Goal: Check status: Check status

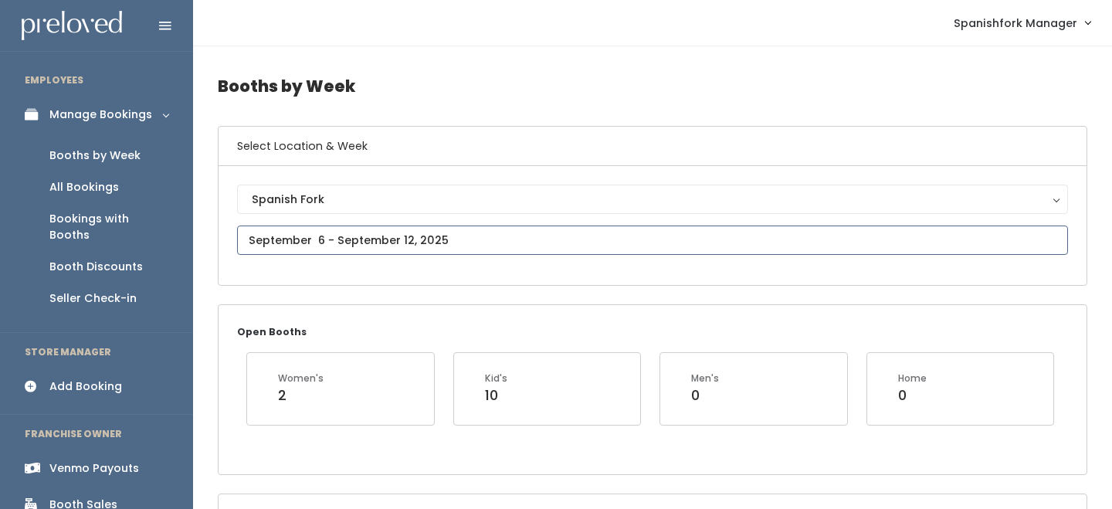
click at [252, 239] on input "text" at bounding box center [652, 239] width 831 height 29
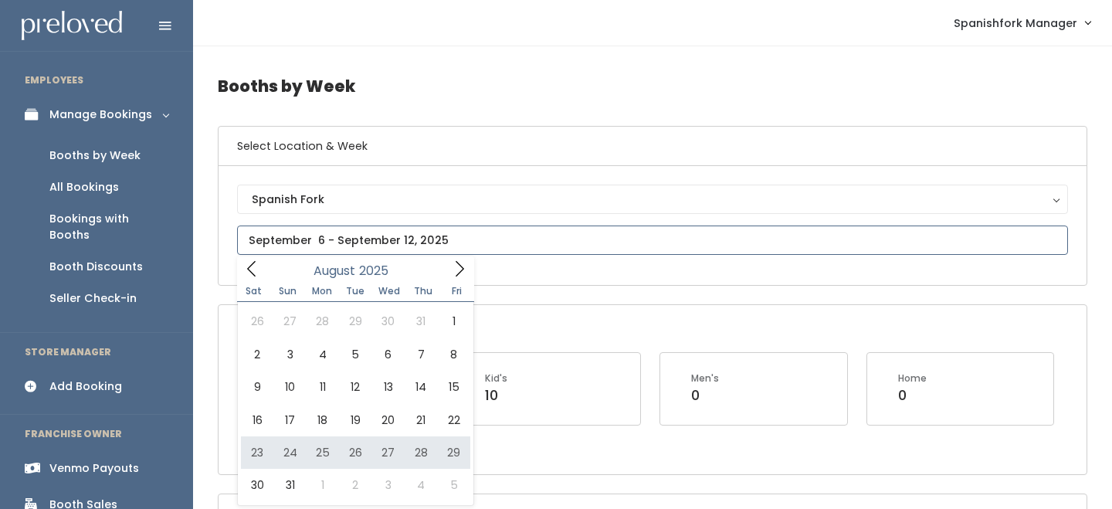
type input "August 23 to August 29"
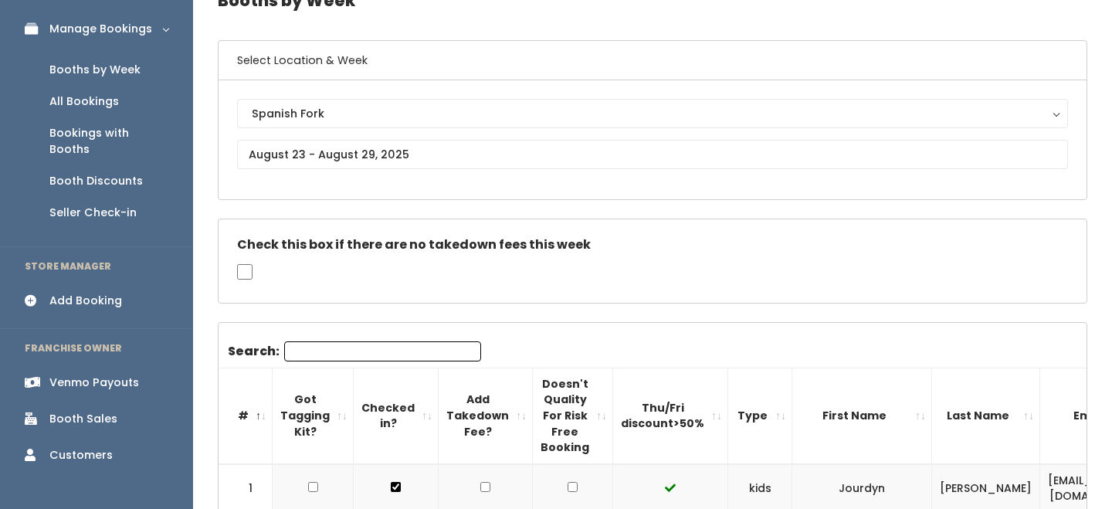
scroll to position [90, 0]
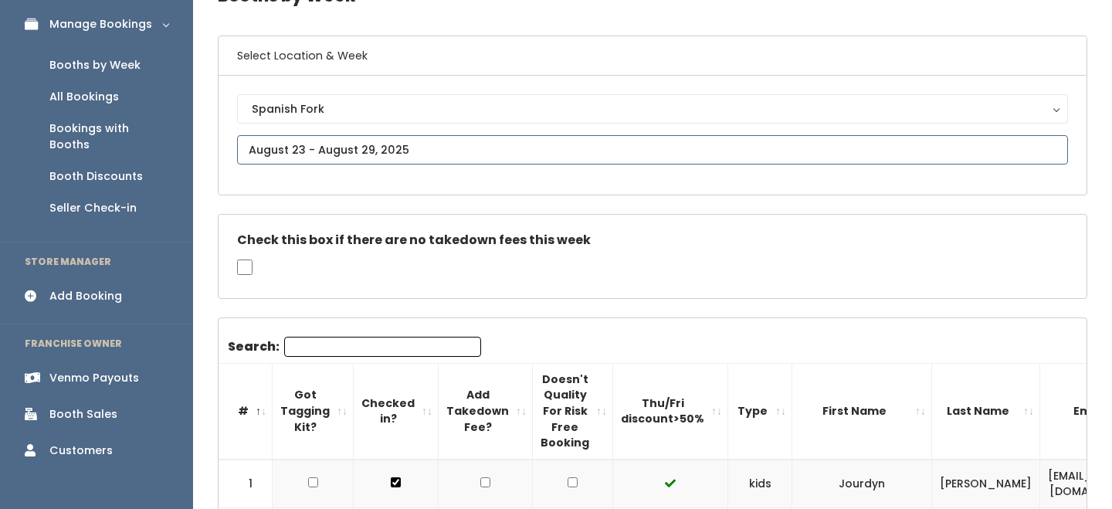
click at [414, 147] on input "text" at bounding box center [652, 149] width 831 height 29
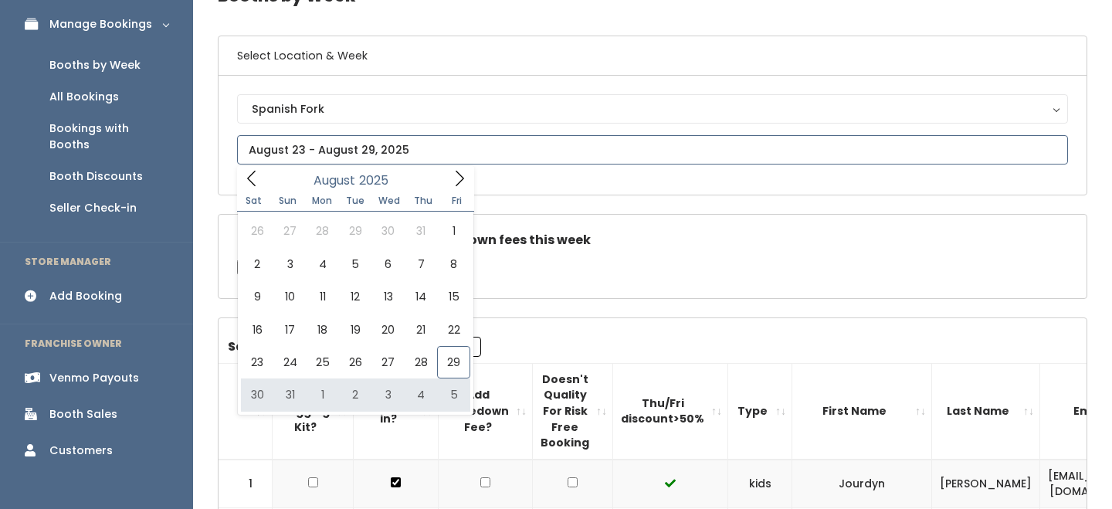
type input "[DATE] to [DATE]"
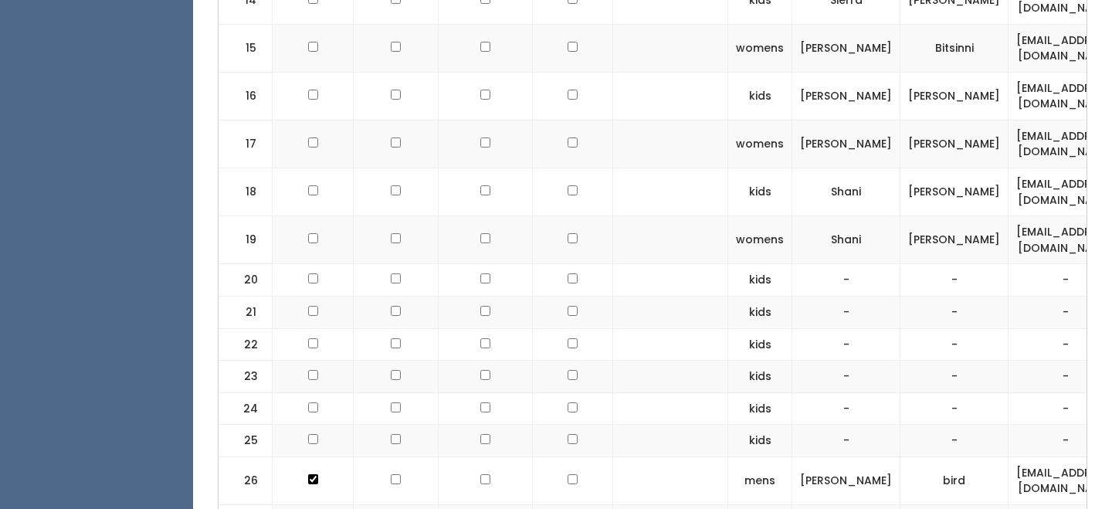
scroll to position [1451, 0]
